Goal: Communication & Community: Connect with others

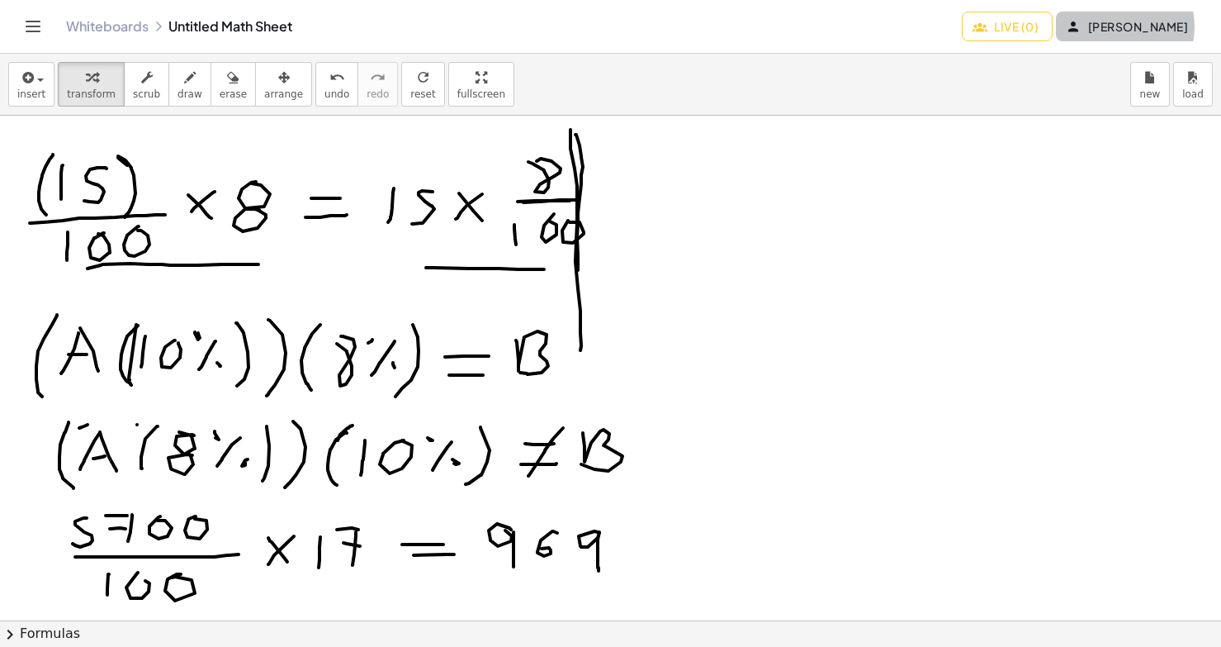
click at [1151, 26] on span "[PERSON_NAME]" at bounding box center [1128, 26] width 119 height 15
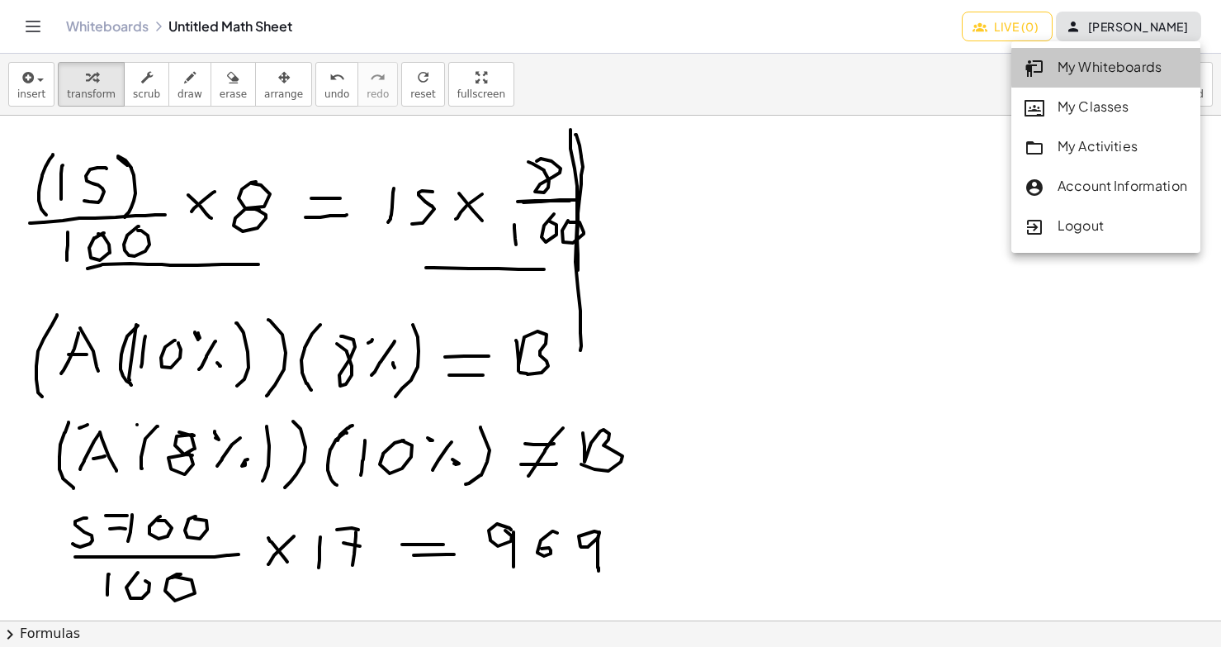
click at [1134, 73] on div "My Whiteboards" at bounding box center [1106, 67] width 163 height 21
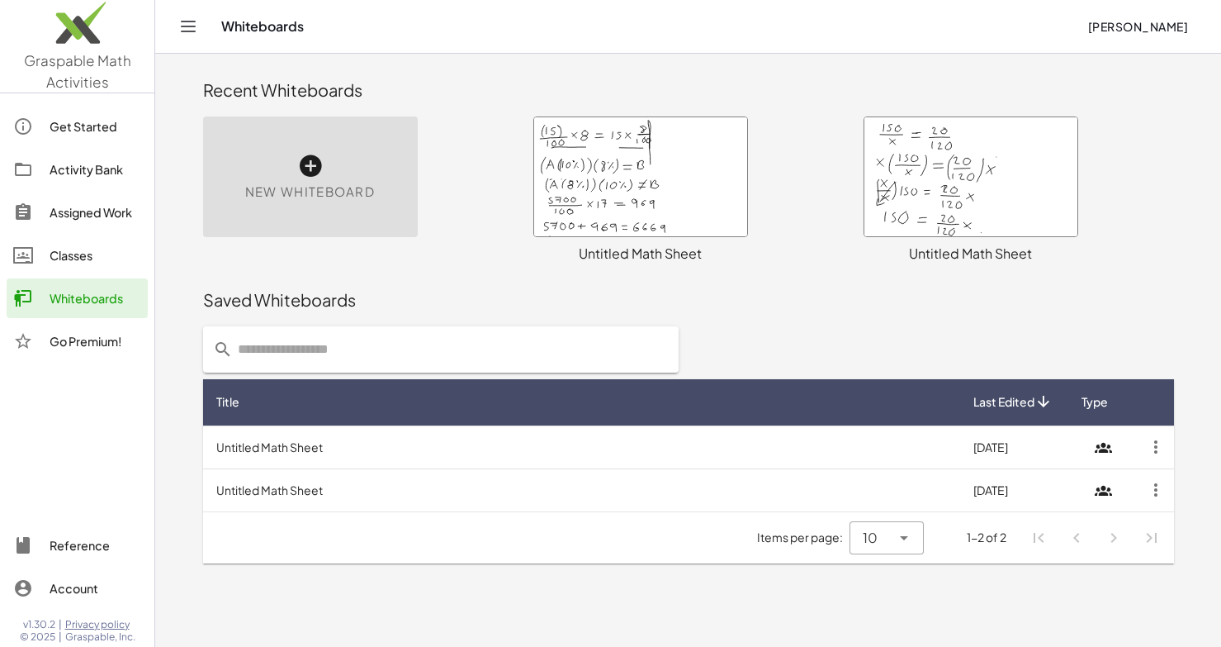
click at [341, 199] on span "New Whiteboard" at bounding box center [310, 192] width 130 height 19
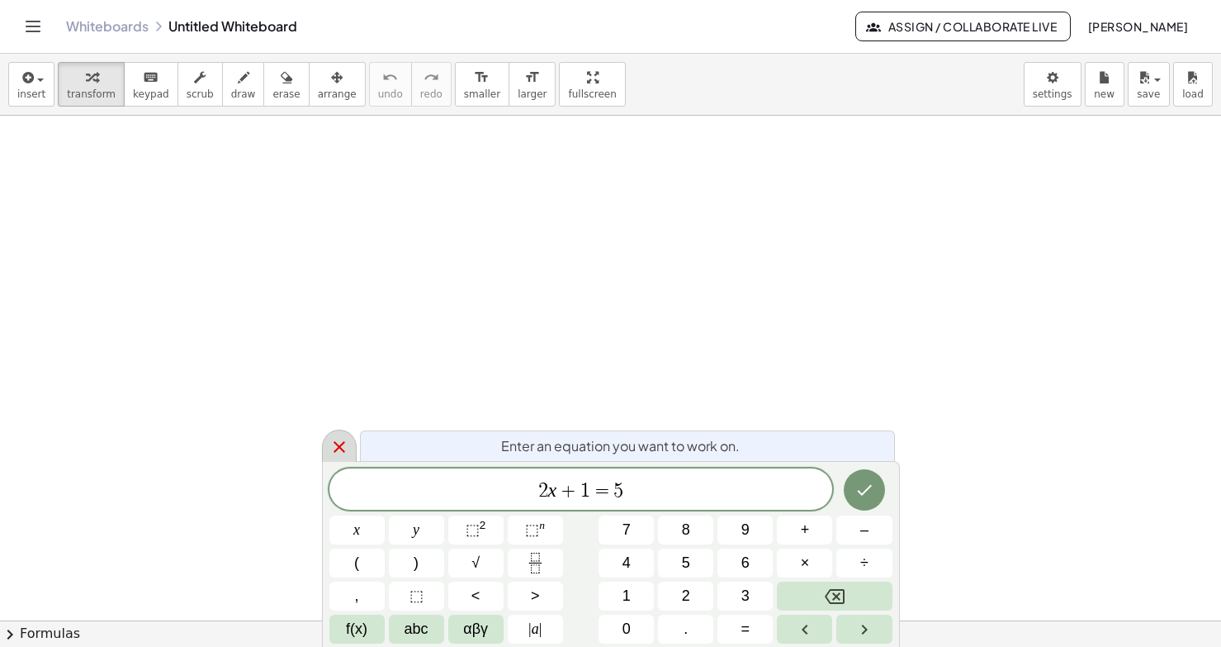
scroll to position [19, 0]
click at [330, 439] on icon at bounding box center [340, 447] width 20 height 20
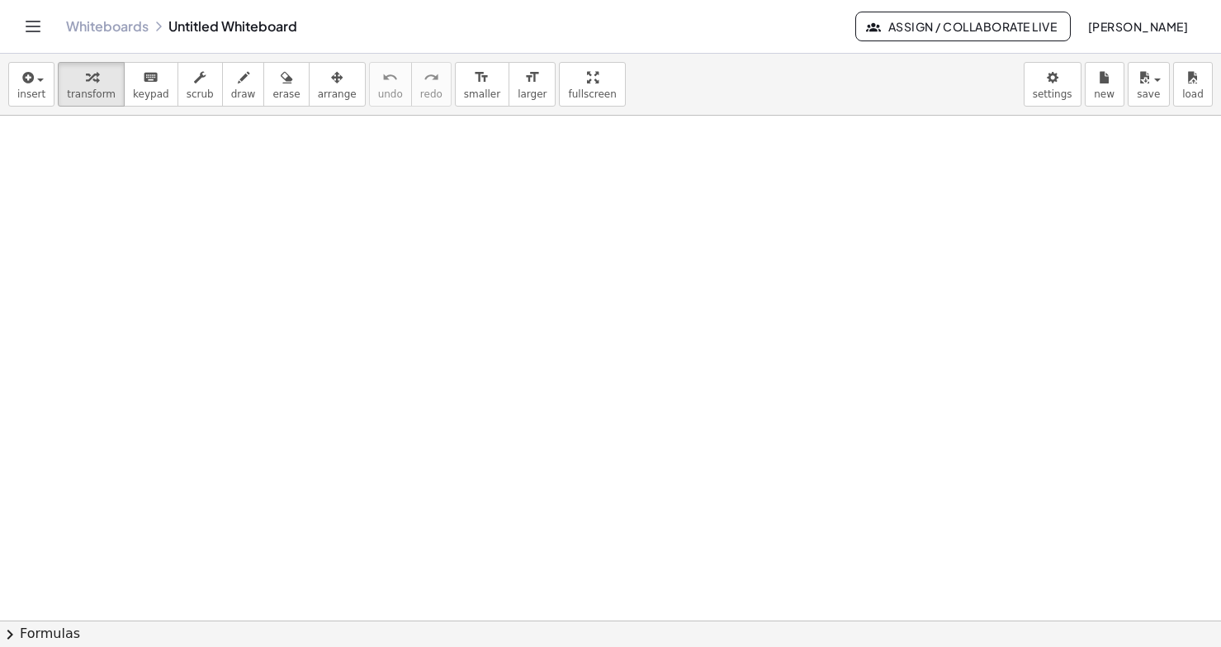
click at [998, 24] on span "Assign / Collaborate Live" at bounding box center [963, 26] width 187 height 15
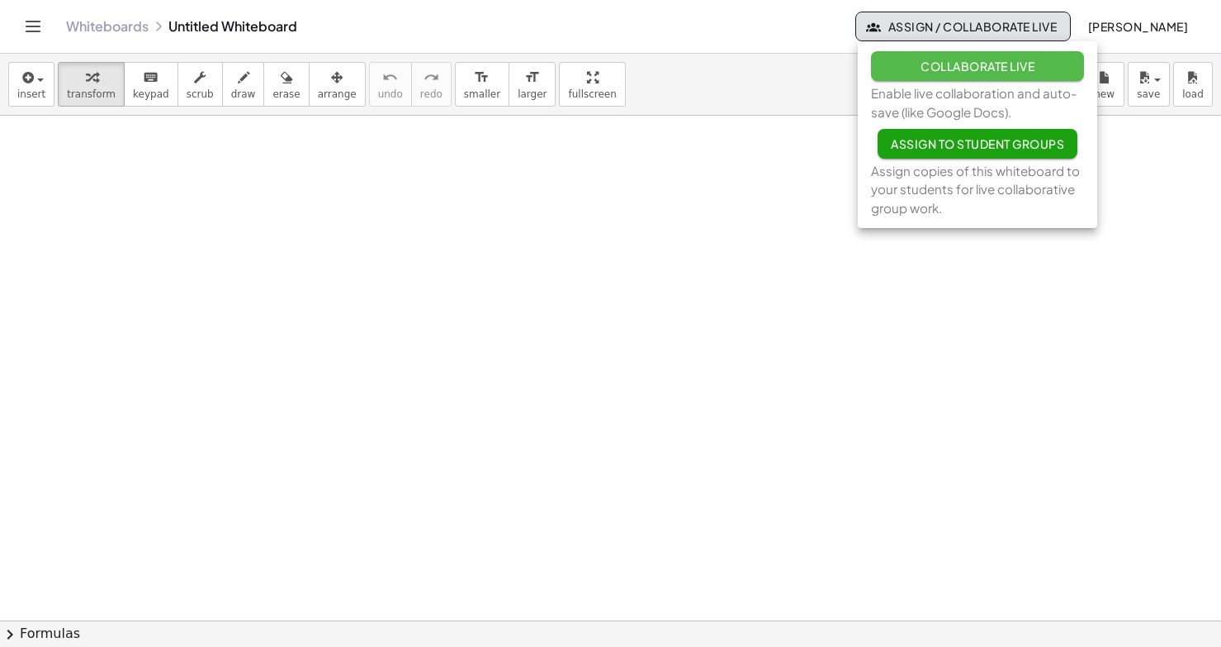
click at [981, 69] on span "Collaborate Live" at bounding box center [978, 66] width 114 height 15
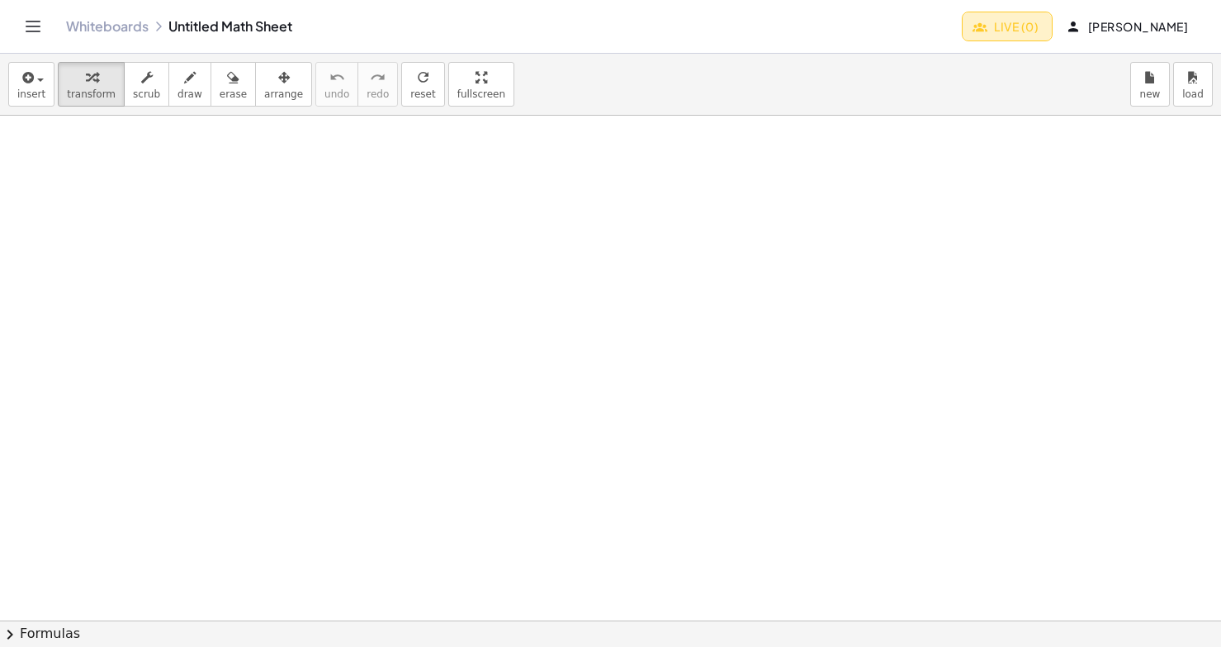
click at [1018, 19] on span "Live (0)" at bounding box center [1007, 26] width 63 height 15
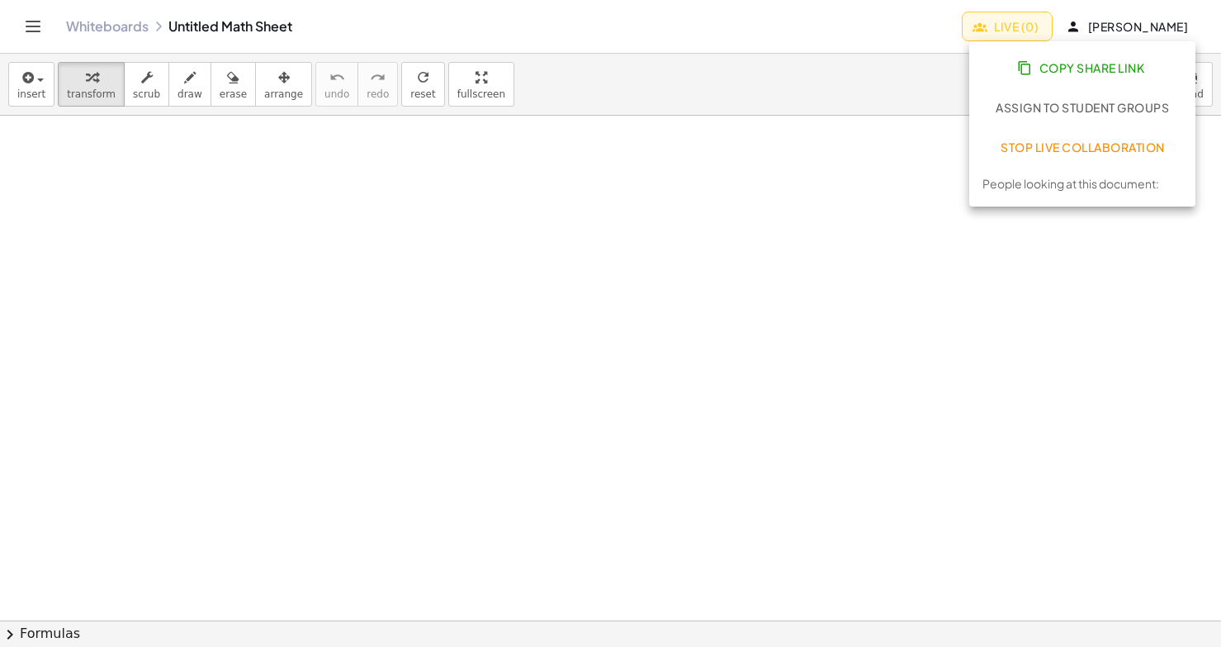
click at [1055, 78] on button "Copy Share Link" at bounding box center [1083, 68] width 200 height 30
